Goal: Check status: Check status

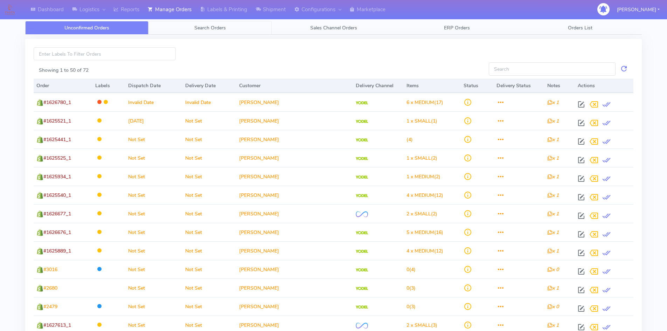
click at [206, 26] on span "Search Orders" at bounding box center [210, 28] width 32 height 7
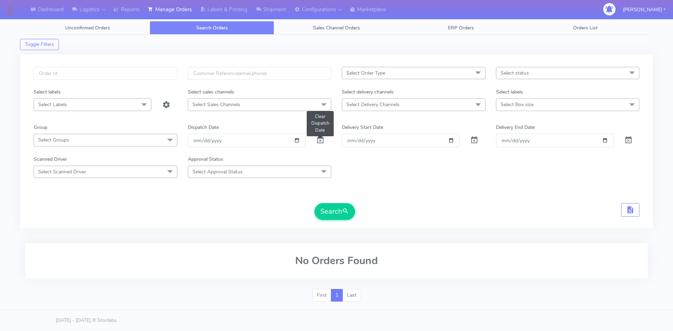
click at [319, 139] on span at bounding box center [320, 141] width 8 height 7
click at [103, 76] on input "text" at bounding box center [106, 73] width 144 height 13
paste input "1625703"
type input "1625703"
click at [331, 207] on button "Search" at bounding box center [334, 211] width 41 height 17
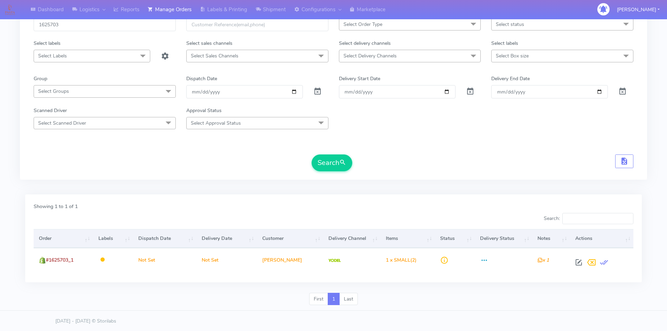
scroll to position [49, 0]
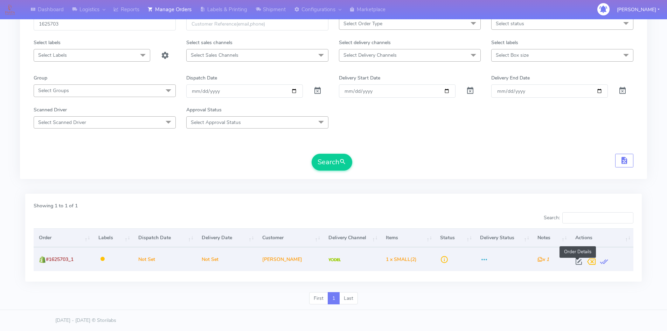
click at [577, 261] on span at bounding box center [579, 263] width 13 height 7
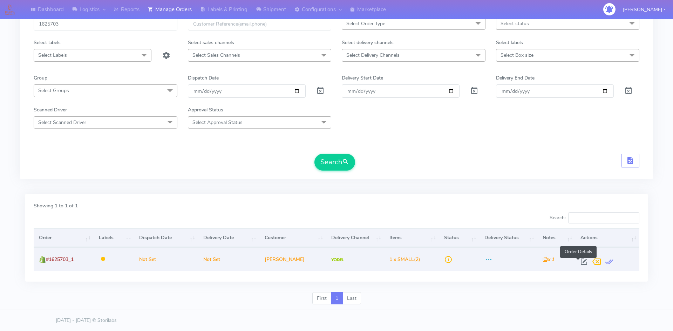
select select "5"
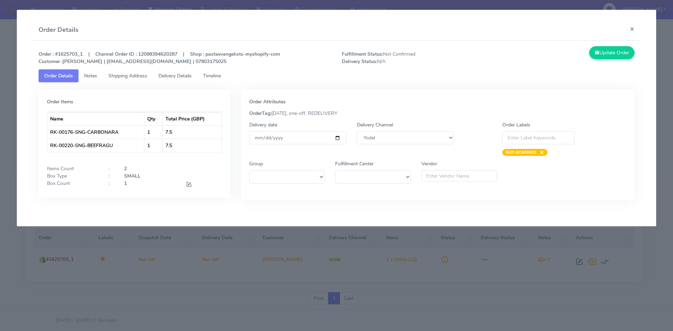
click at [214, 75] on span "Timeline" at bounding box center [212, 76] width 18 height 7
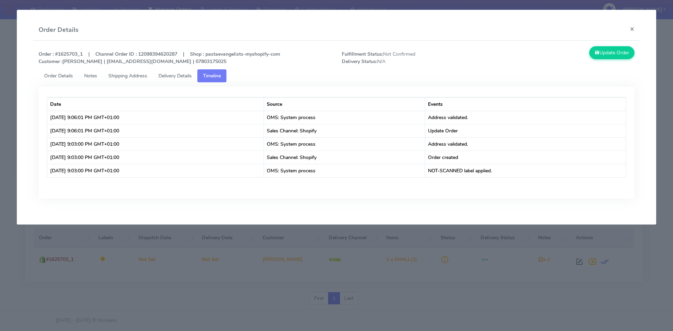
click at [181, 78] on span "Delivery Details" at bounding box center [174, 76] width 33 height 7
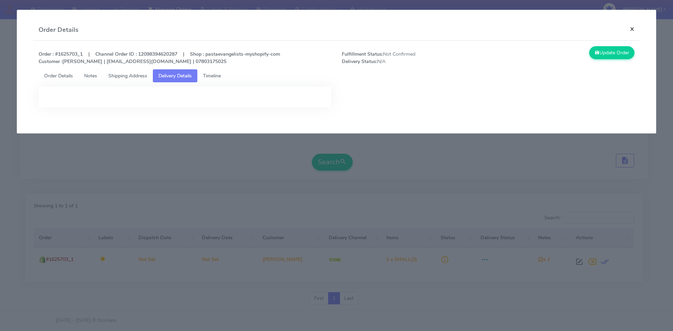
click at [629, 30] on button "×" at bounding box center [632, 29] width 16 height 19
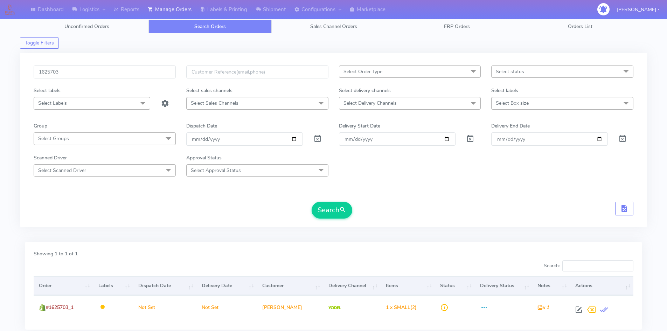
scroll to position [0, 0]
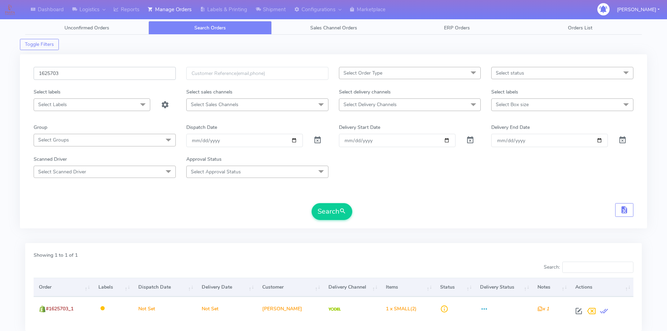
drag, startPoint x: 67, startPoint y: 73, endPoint x: 14, endPoint y: 71, distance: 52.9
click at [14, 71] on div "Dashboard Logistics [GEOGRAPHIC_DATA] Logistics Reports Manage Orders Labels & …" at bounding box center [333, 186] width 667 height 347
paste input "57"
type input "1625573"
click at [312, 203] on button "Search" at bounding box center [332, 211] width 41 height 17
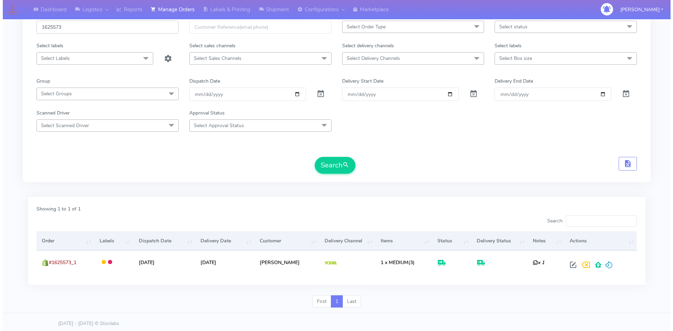
scroll to position [49, 0]
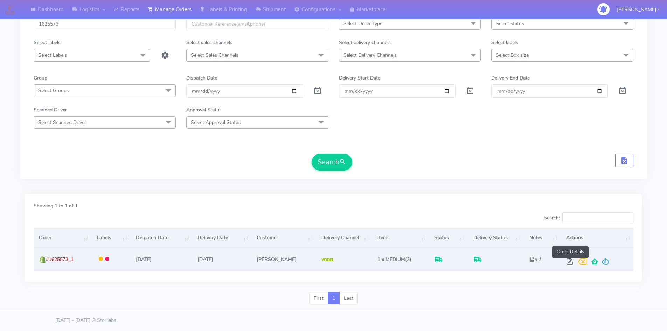
click at [569, 261] on span at bounding box center [570, 263] width 13 height 7
select select "5"
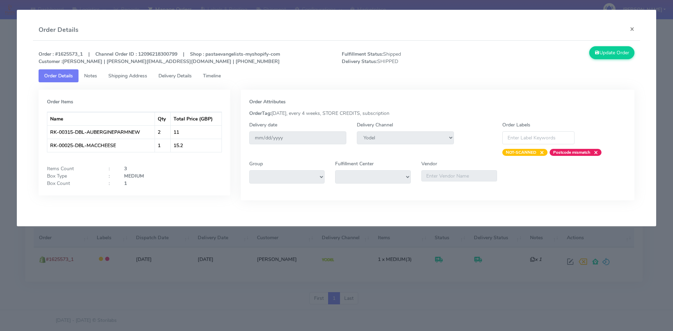
click at [210, 75] on span "Timeline" at bounding box center [212, 76] width 18 height 7
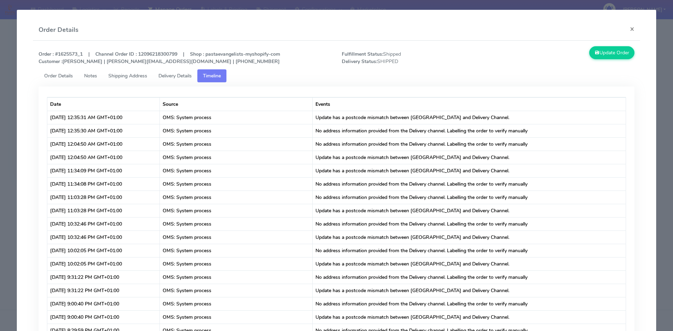
click at [180, 76] on span "Delivery Details" at bounding box center [174, 76] width 33 height 7
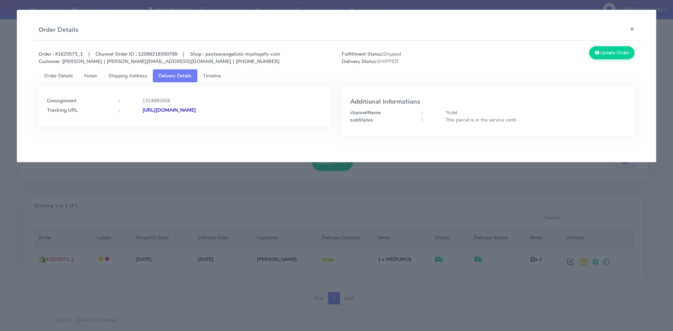
click at [196, 107] on strong "[URL][DOMAIN_NAME]" at bounding box center [169, 110] width 54 height 7
